Goal: Use online tool/utility: Utilize a website feature to perform a specific function

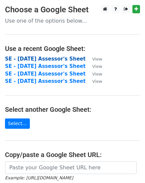
click at [29, 59] on strong "SE - September 2025 Assessor's Sheet" at bounding box center [45, 59] width 81 height 6
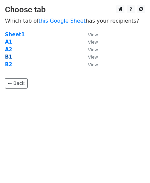
click at [5, 57] on strong "B1" at bounding box center [8, 57] width 7 height 6
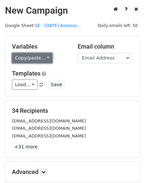
click at [45, 58] on link "Copy/paste..." at bounding box center [32, 58] width 41 height 10
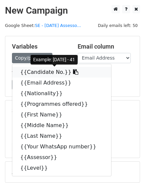
click at [50, 73] on link "{{Candidate No.}}" at bounding box center [61, 72] width 99 height 11
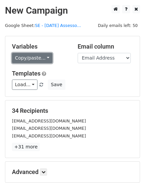
click at [45, 58] on link "Copy/paste..." at bounding box center [32, 58] width 41 height 10
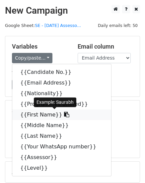
click at [41, 115] on link "{{First Name}}" at bounding box center [61, 115] width 99 height 11
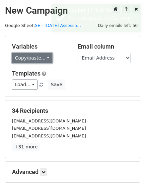
click at [46, 58] on link "Copy/paste..." at bounding box center [32, 58] width 41 height 10
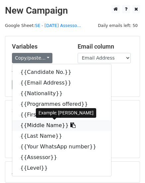
click at [54, 127] on link "{{Middle Name}}" at bounding box center [61, 125] width 99 height 11
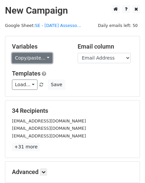
click at [44, 59] on link "Copy/paste..." at bounding box center [32, 58] width 41 height 10
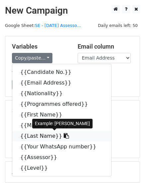
click at [30, 136] on link "{{Last Name}}" at bounding box center [61, 136] width 99 height 11
